Goal: Information Seeking & Learning: Learn about a topic

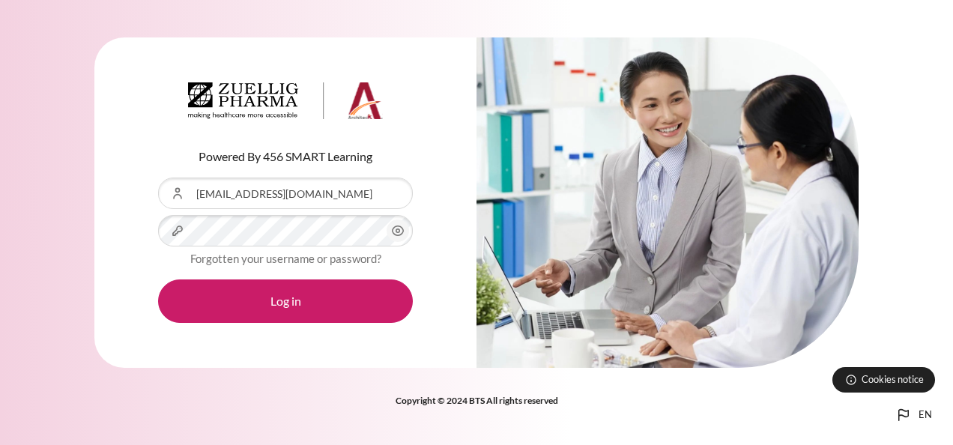
click at [177, 304] on button "Log in" at bounding box center [285, 300] width 255 height 43
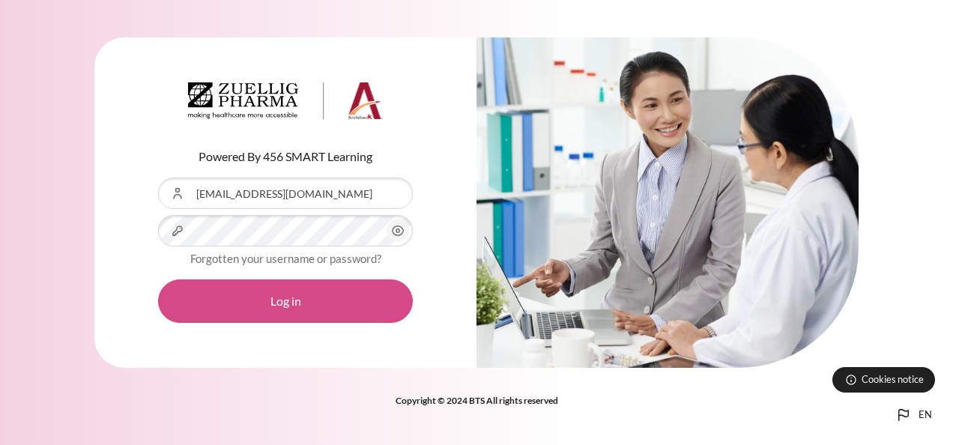
click at [294, 297] on button "Log in" at bounding box center [285, 300] width 255 height 43
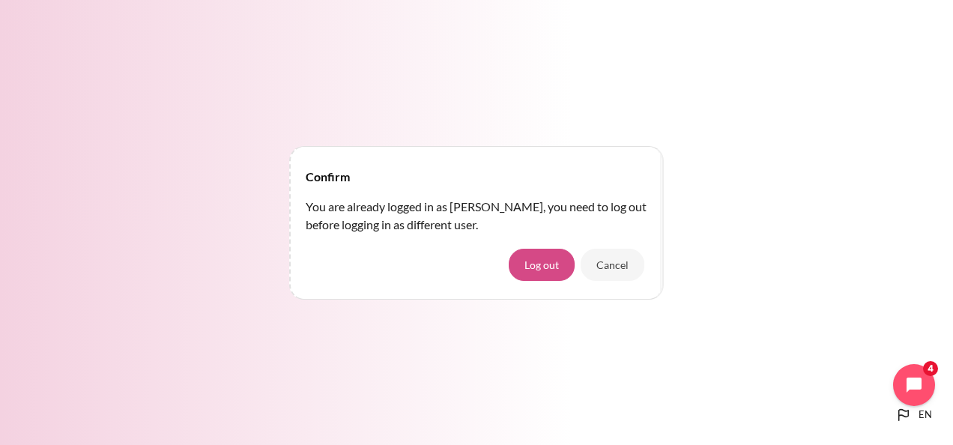
click at [545, 264] on button "Log out" at bounding box center [542, 264] width 66 height 31
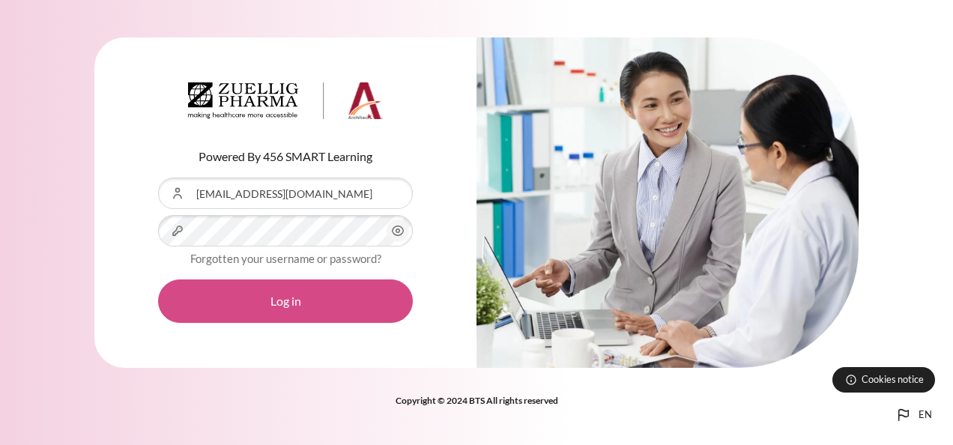
click at [331, 289] on button "Log in" at bounding box center [285, 300] width 255 height 43
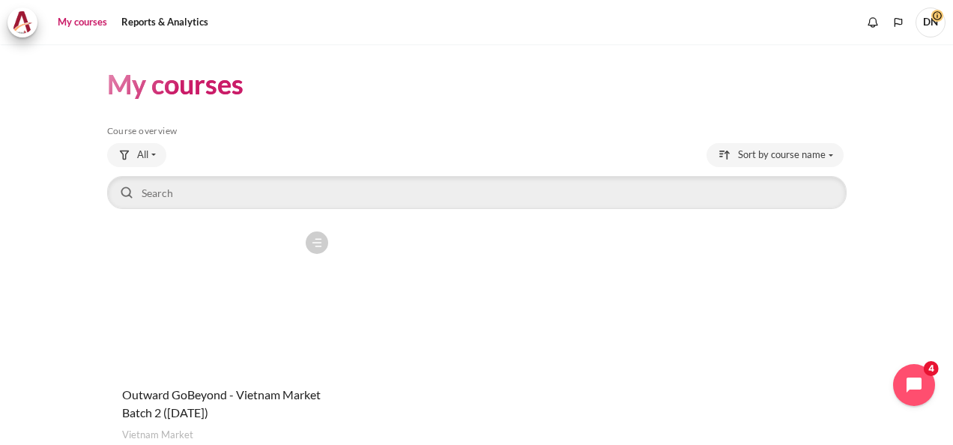
click at [210, 405] on h4 "Course name Outward GoBeyond - Vietnam Market Batch 2 (Jul 2025)" at bounding box center [221, 404] width 199 height 36
click at [178, 390] on span "Outward GoBeyond - Vietnam Market Batch 2 (Jul 2025)" at bounding box center [221, 403] width 199 height 32
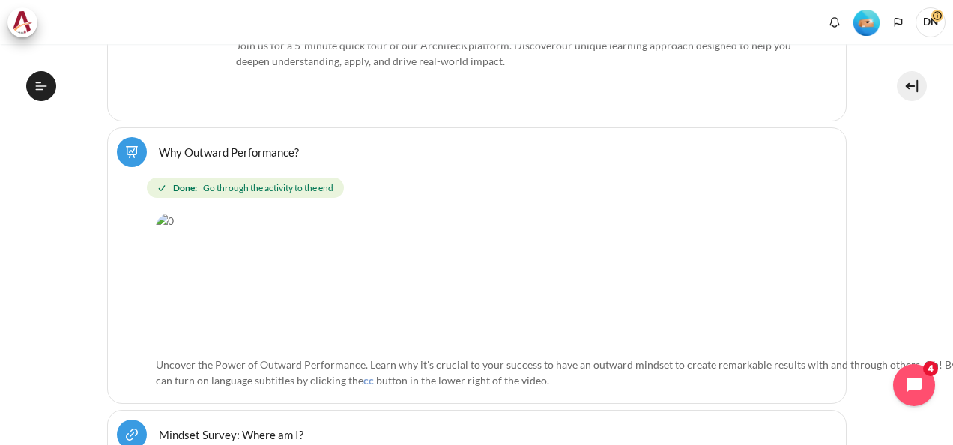
scroll to position [509, 0]
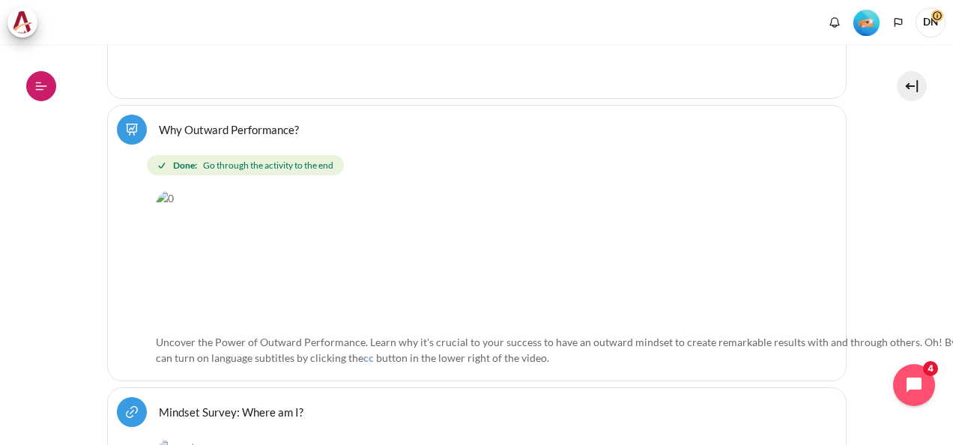
click at [38, 88] on icon at bounding box center [40, 85] width 13 height 13
click at [277, 128] on link "Why Outward Performance? Lesson" at bounding box center [229, 129] width 140 height 14
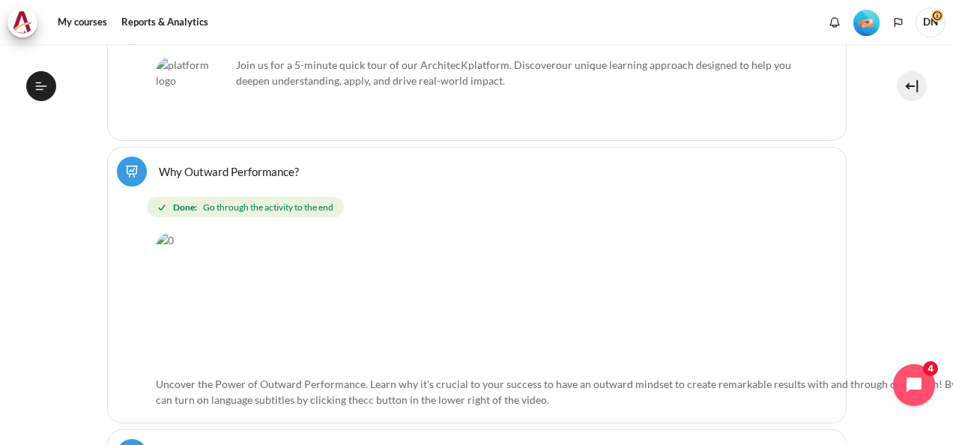
scroll to position [551, 0]
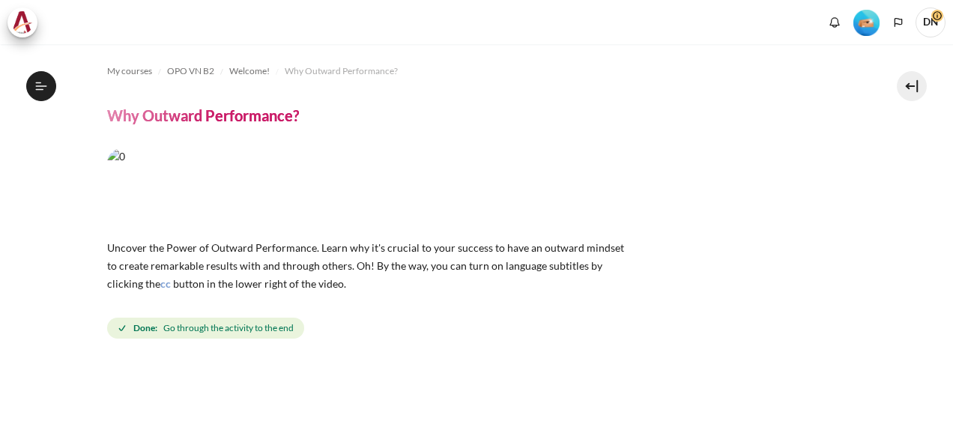
click at [110, 70] on span "My courses" at bounding box center [129, 70] width 45 height 13
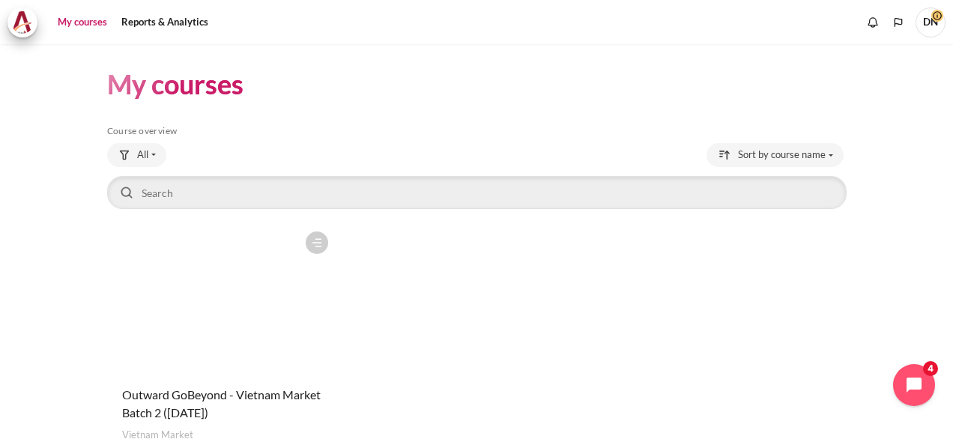
click at [236, 343] on figure "Content" at bounding box center [221, 299] width 229 height 150
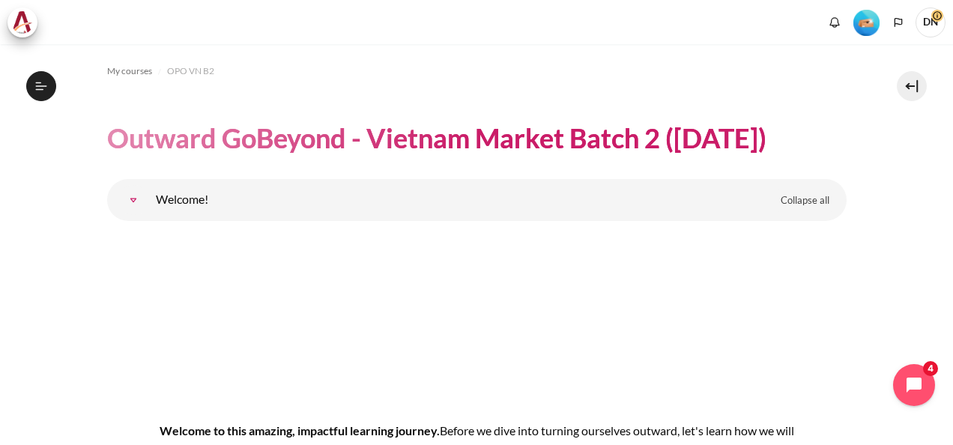
click at [146, 196] on link "Welcome!" at bounding box center [133, 200] width 30 height 30
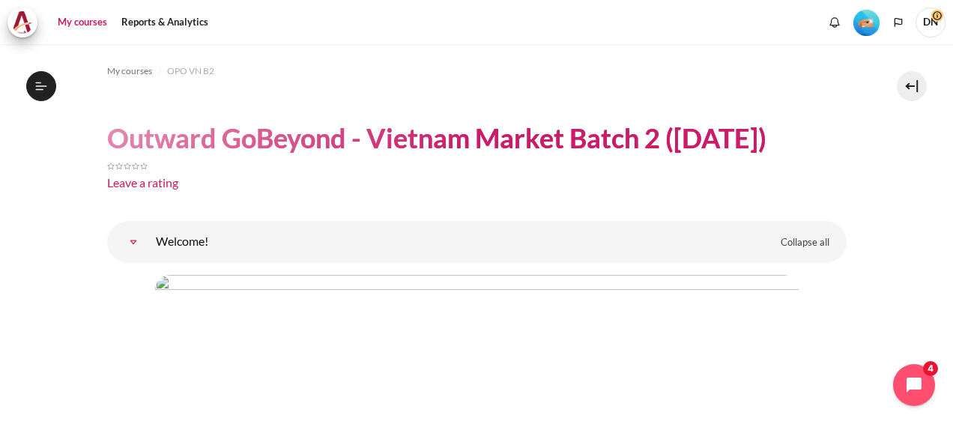
click at [82, 22] on link "My courses" at bounding box center [82, 22] width 60 height 30
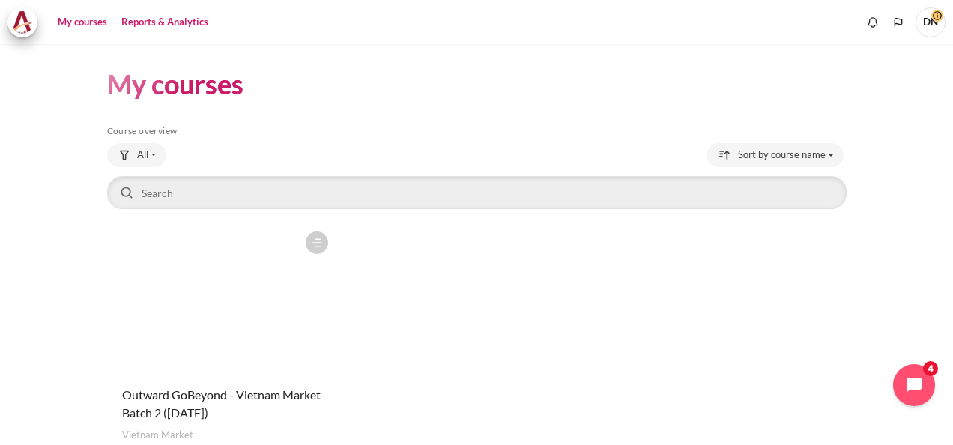
click at [170, 16] on link "Reports & Analytics" at bounding box center [164, 22] width 97 height 30
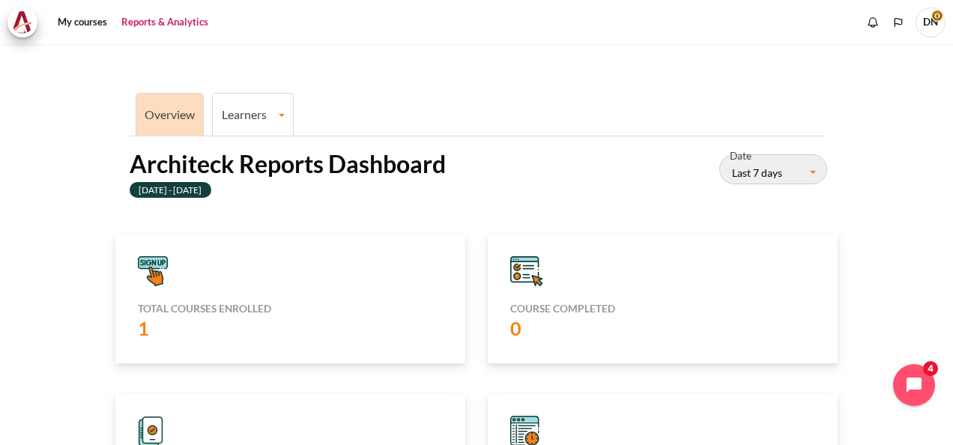
click at [253, 100] on li "Learners Learner Course Progress" at bounding box center [253, 114] width 82 height 43
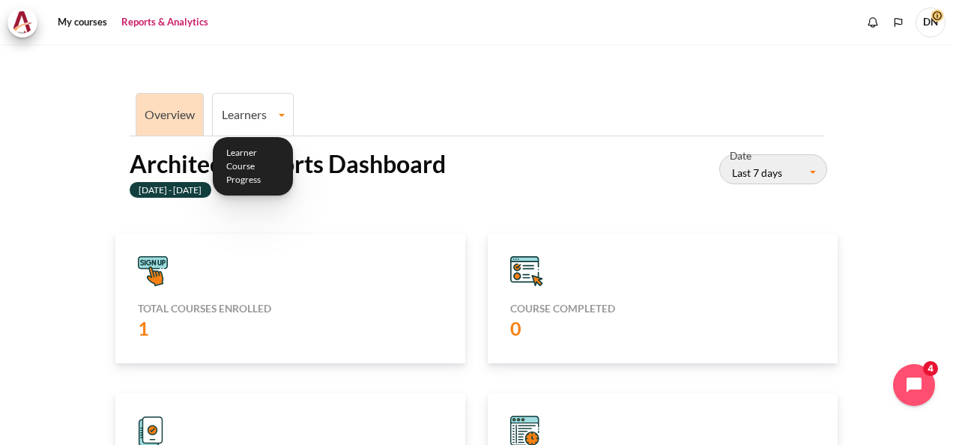
click at [252, 109] on link "Learners" at bounding box center [253, 114] width 80 height 14
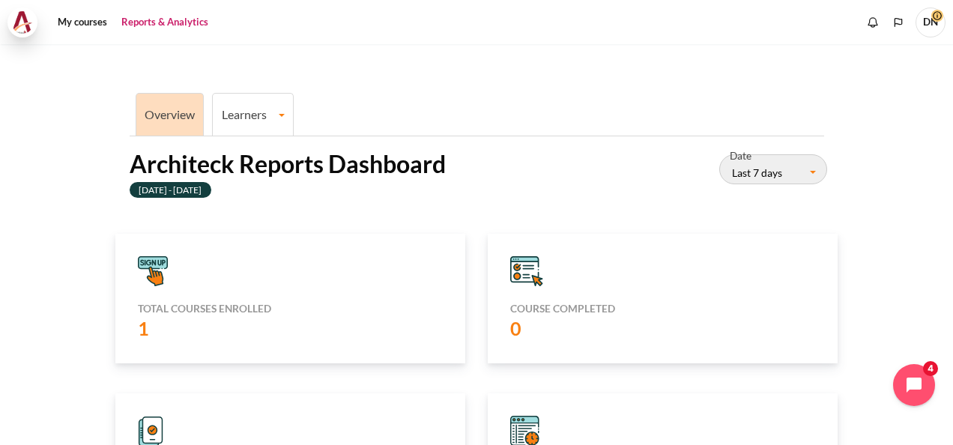
click at [21, 19] on img at bounding box center [22, 22] width 21 height 22
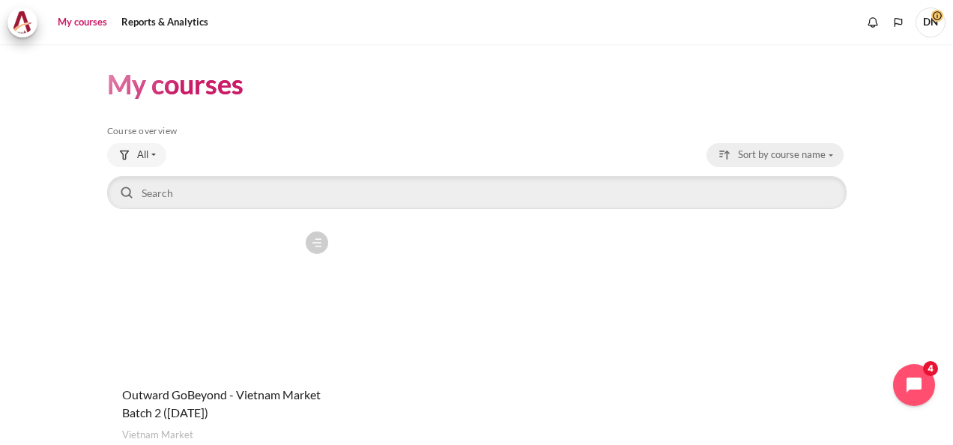
click at [822, 157] on button "Sort by course name" at bounding box center [774, 155] width 137 height 24
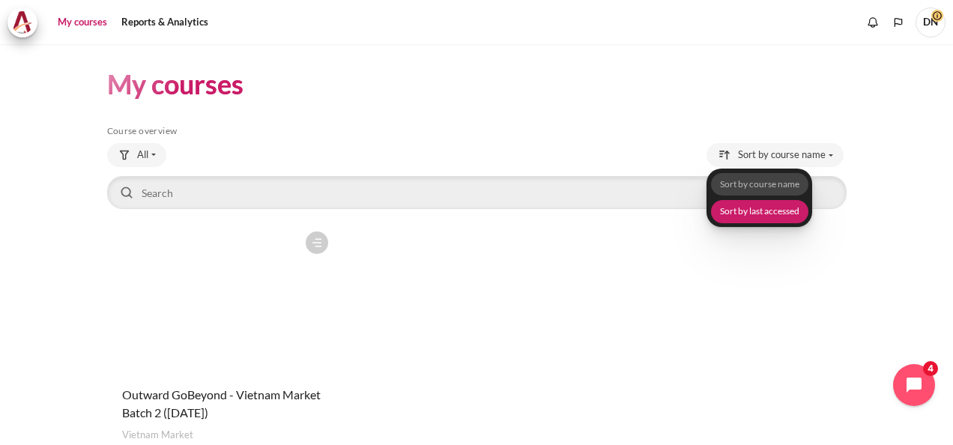
click at [762, 213] on link "Sort by last accessed" at bounding box center [758, 211] width 97 height 23
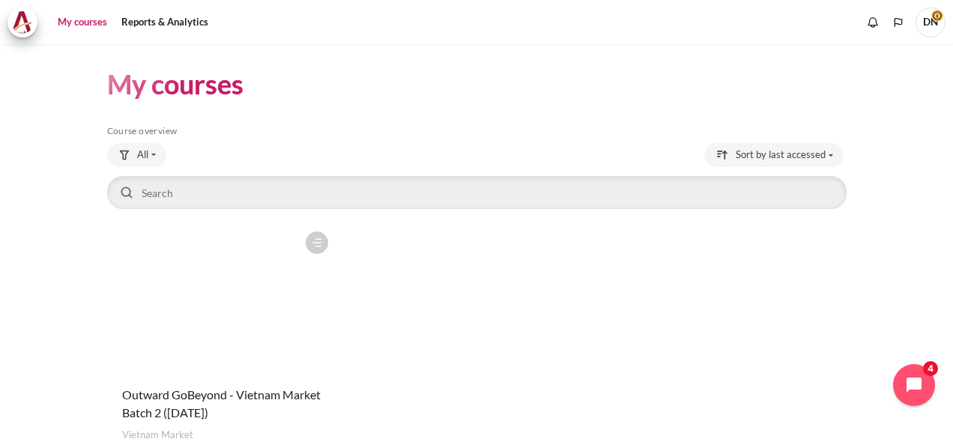
click at [296, 286] on figure "Content" at bounding box center [221, 299] width 229 height 150
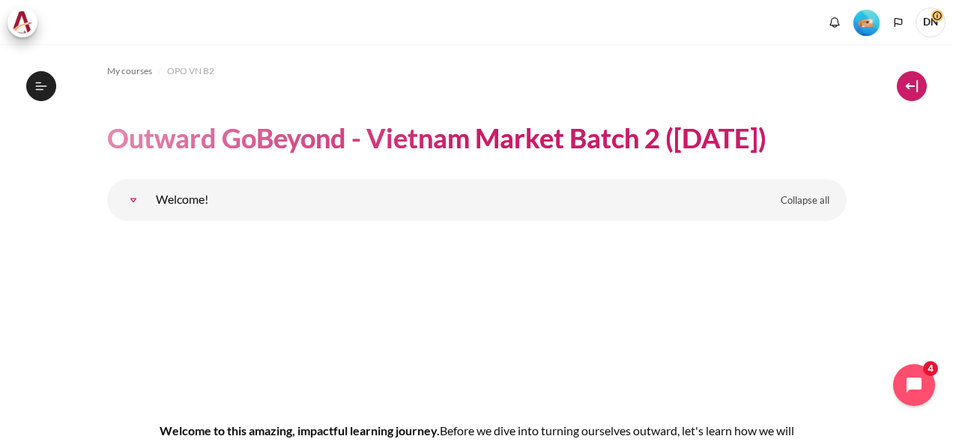
click at [916, 84] on button at bounding box center [912, 86] width 30 height 30
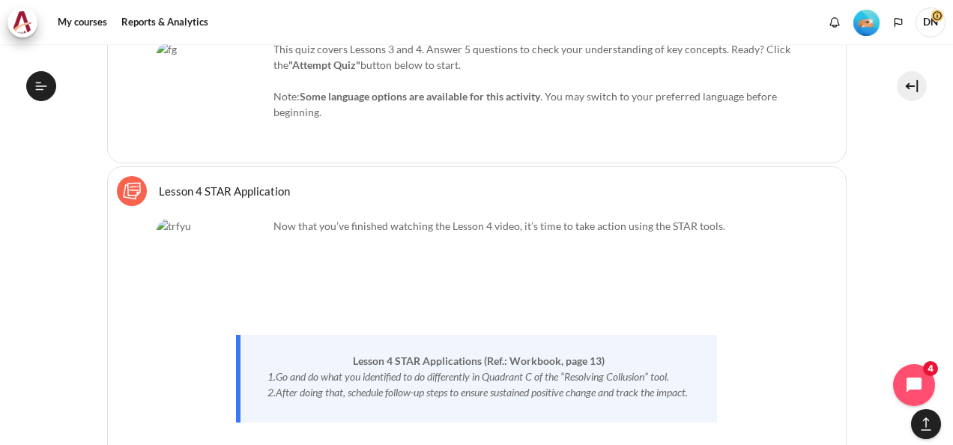
scroll to position [636, 0]
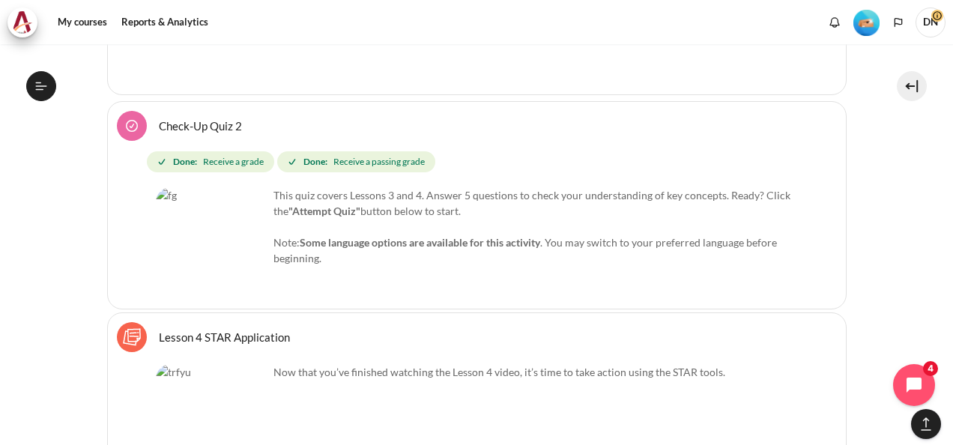
click at [195, 118] on link "Check-Up Quiz 2" at bounding box center [200, 125] width 83 height 14
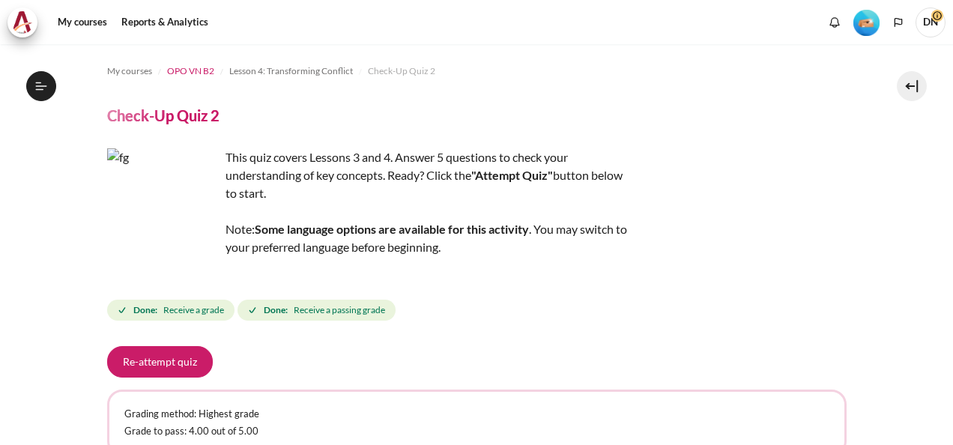
scroll to position [541, 0]
click at [206, 70] on span "OPO VN B2" at bounding box center [190, 70] width 47 height 13
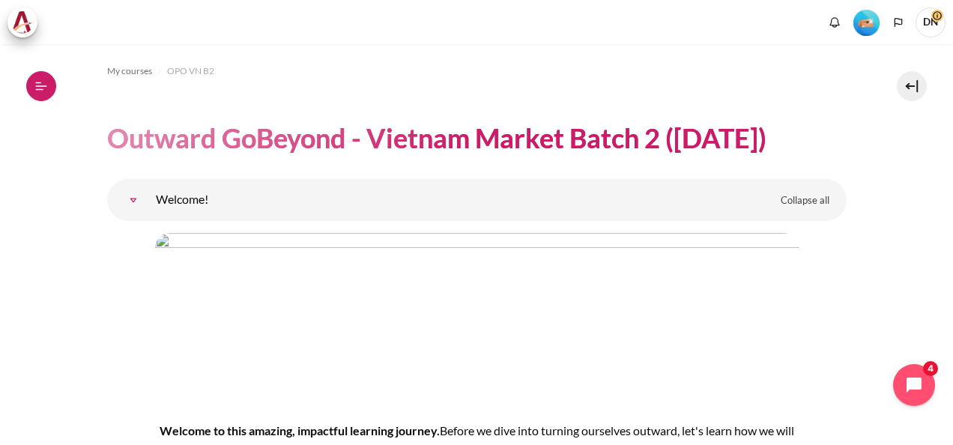
click at [32, 82] on button "Open course index" at bounding box center [41, 86] width 30 height 30
click at [21, 25] on img at bounding box center [22, 22] width 21 height 22
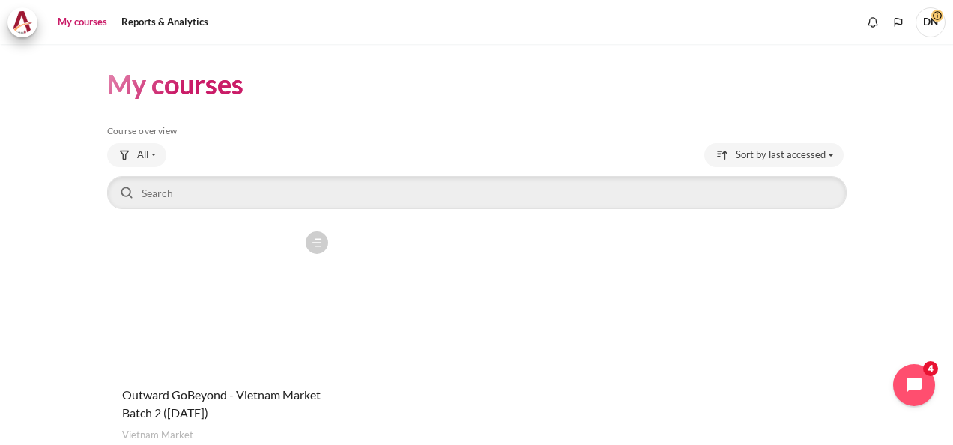
click at [282, 354] on figure "Content" at bounding box center [221, 299] width 229 height 150
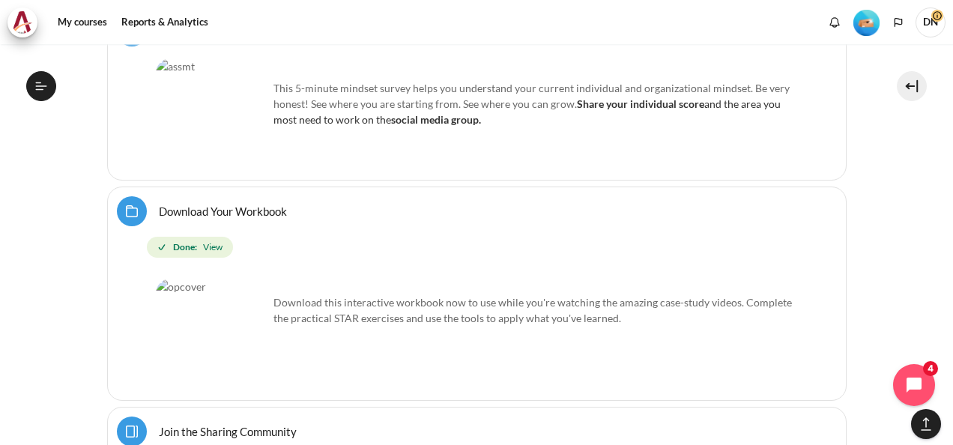
scroll to position [959, 0]
